Goal: Task Accomplishment & Management: Use online tool/utility

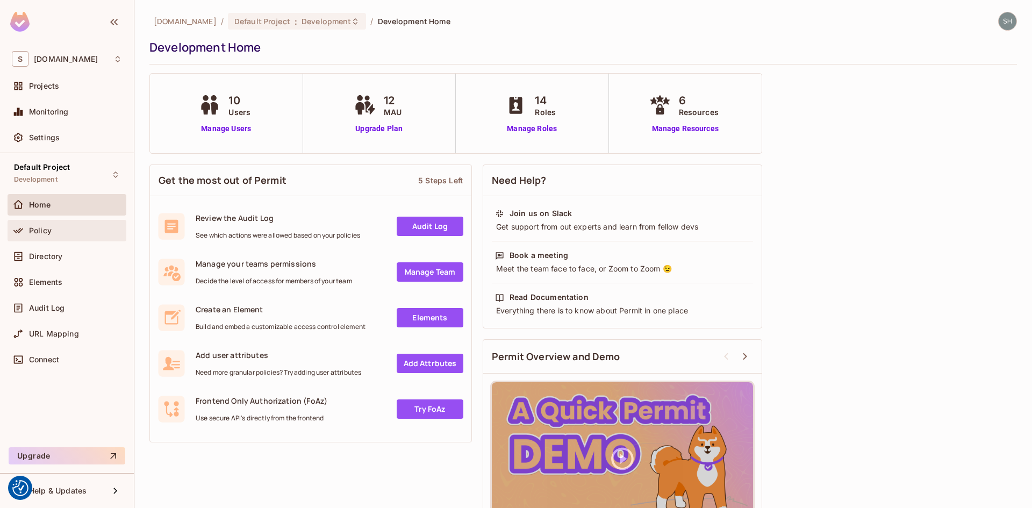
click at [40, 236] on div "Policy" at bounding box center [67, 230] width 110 height 13
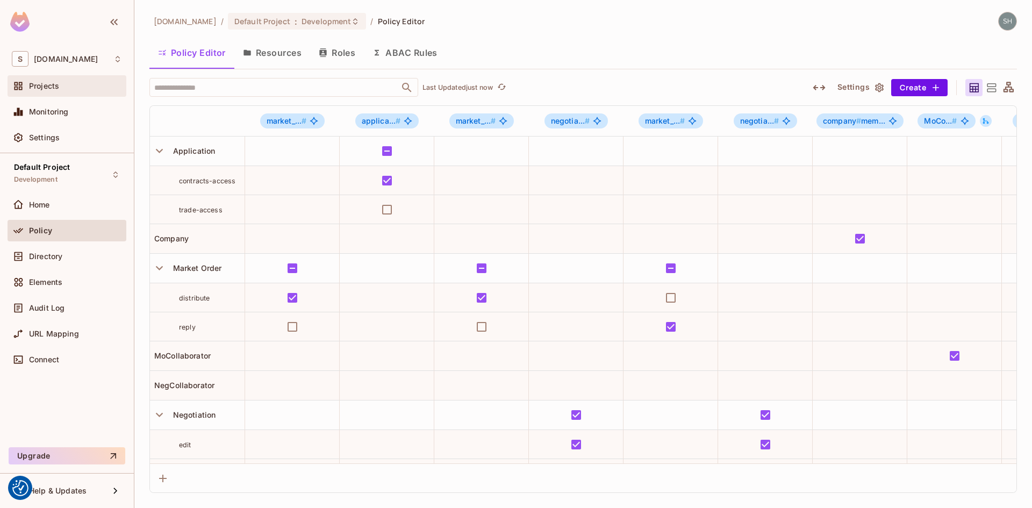
click at [49, 85] on span "Projects" at bounding box center [44, 86] width 30 height 9
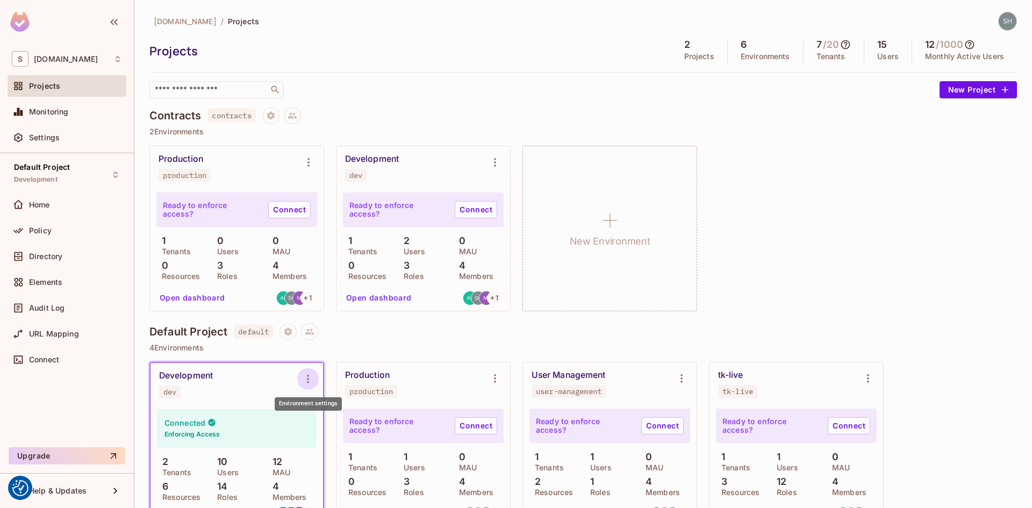
click at [312, 376] on icon "Environment settings" at bounding box center [308, 378] width 13 height 13
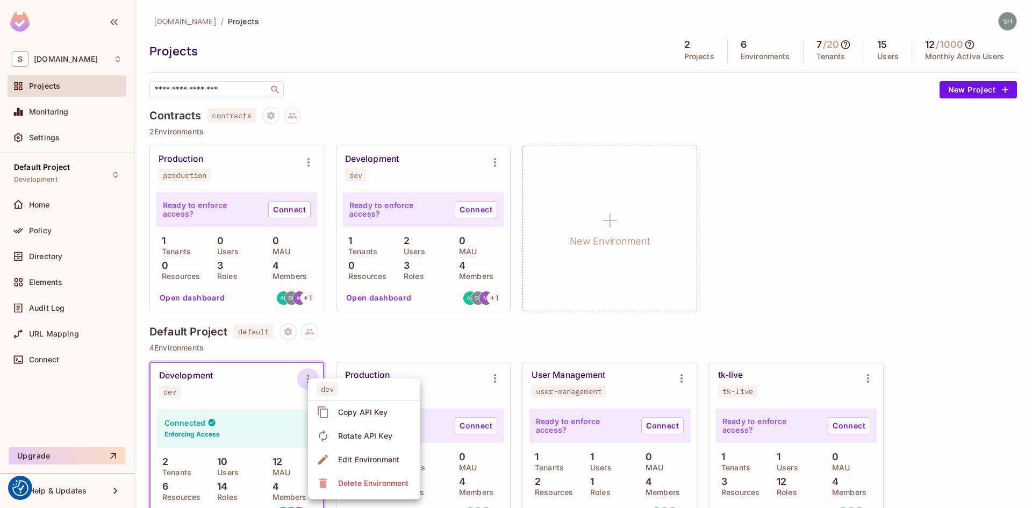
click at [376, 413] on div "Copy API Key" at bounding box center [363, 412] width 50 height 11
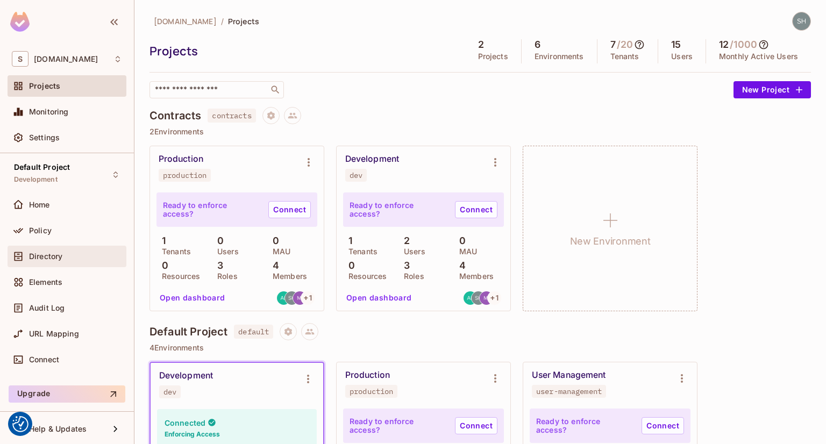
click at [38, 257] on span "Directory" at bounding box center [45, 256] width 33 height 9
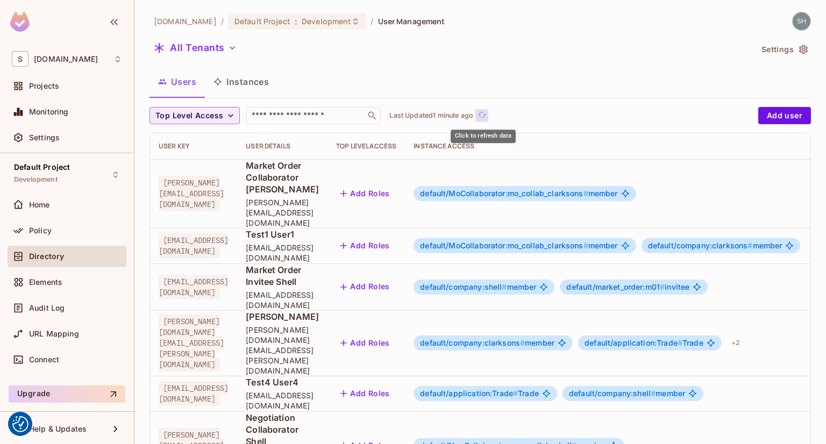
click at [482, 114] on icon "refresh" at bounding box center [481, 114] width 9 height 9
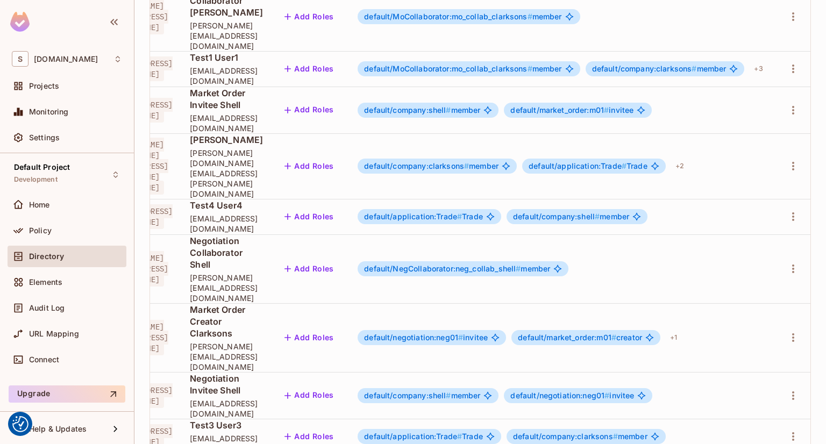
scroll to position [0, 155]
